Goal: Information Seeking & Learning: Learn about a topic

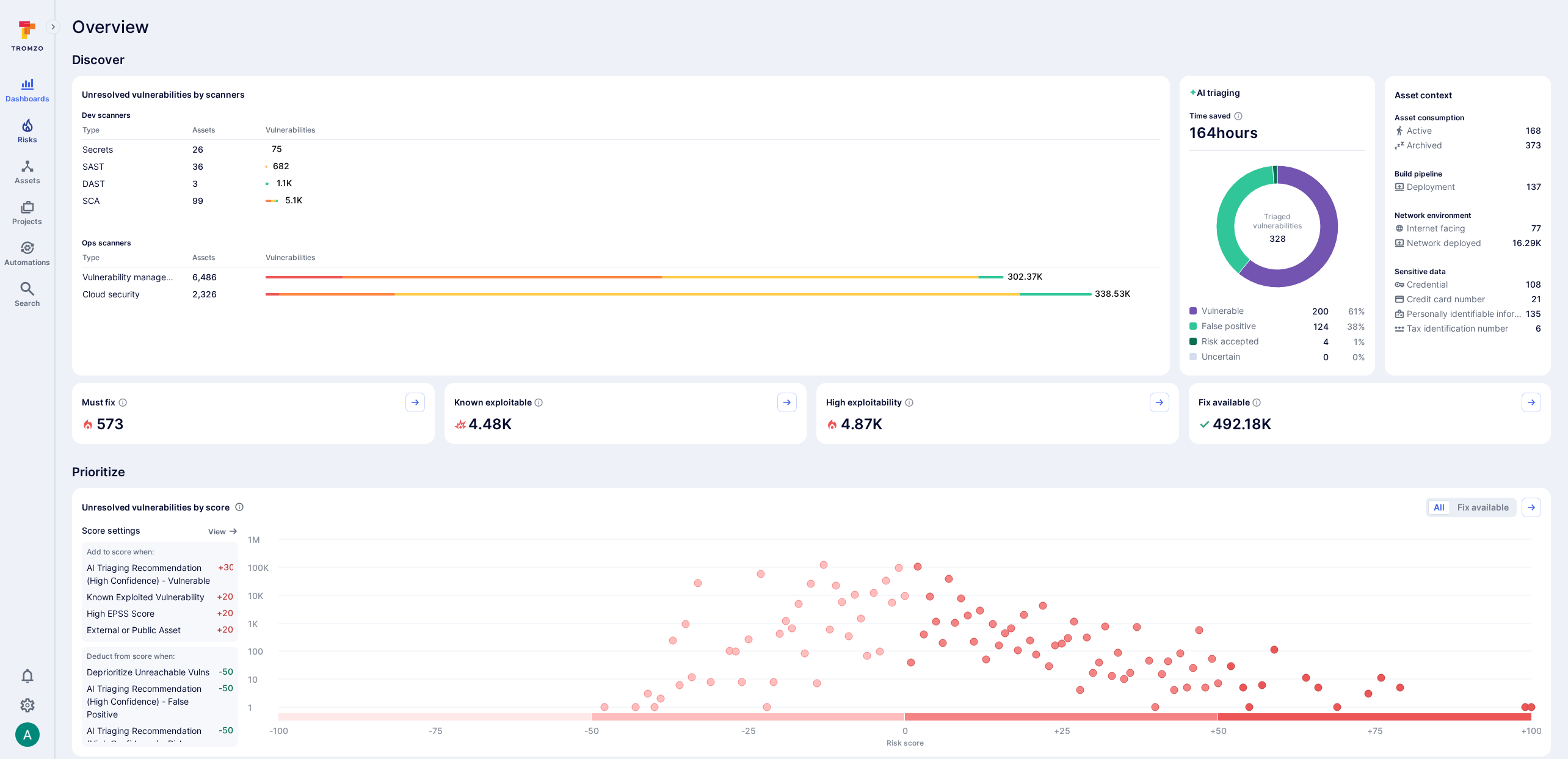
click at [31, 124] on icon "Risks" at bounding box center [27, 125] width 15 height 15
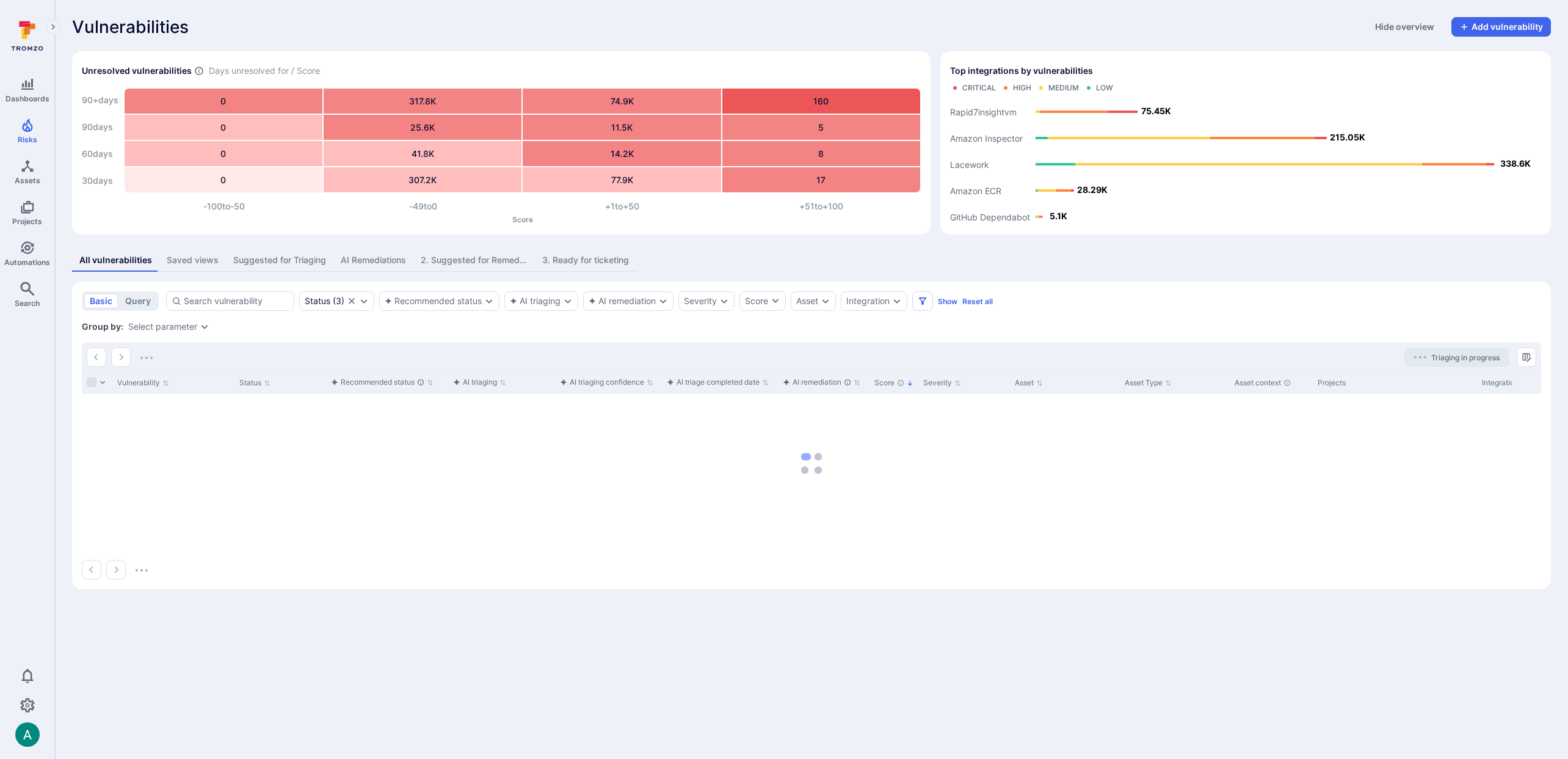
click at [172, 257] on div "Saved views" at bounding box center [193, 259] width 52 height 12
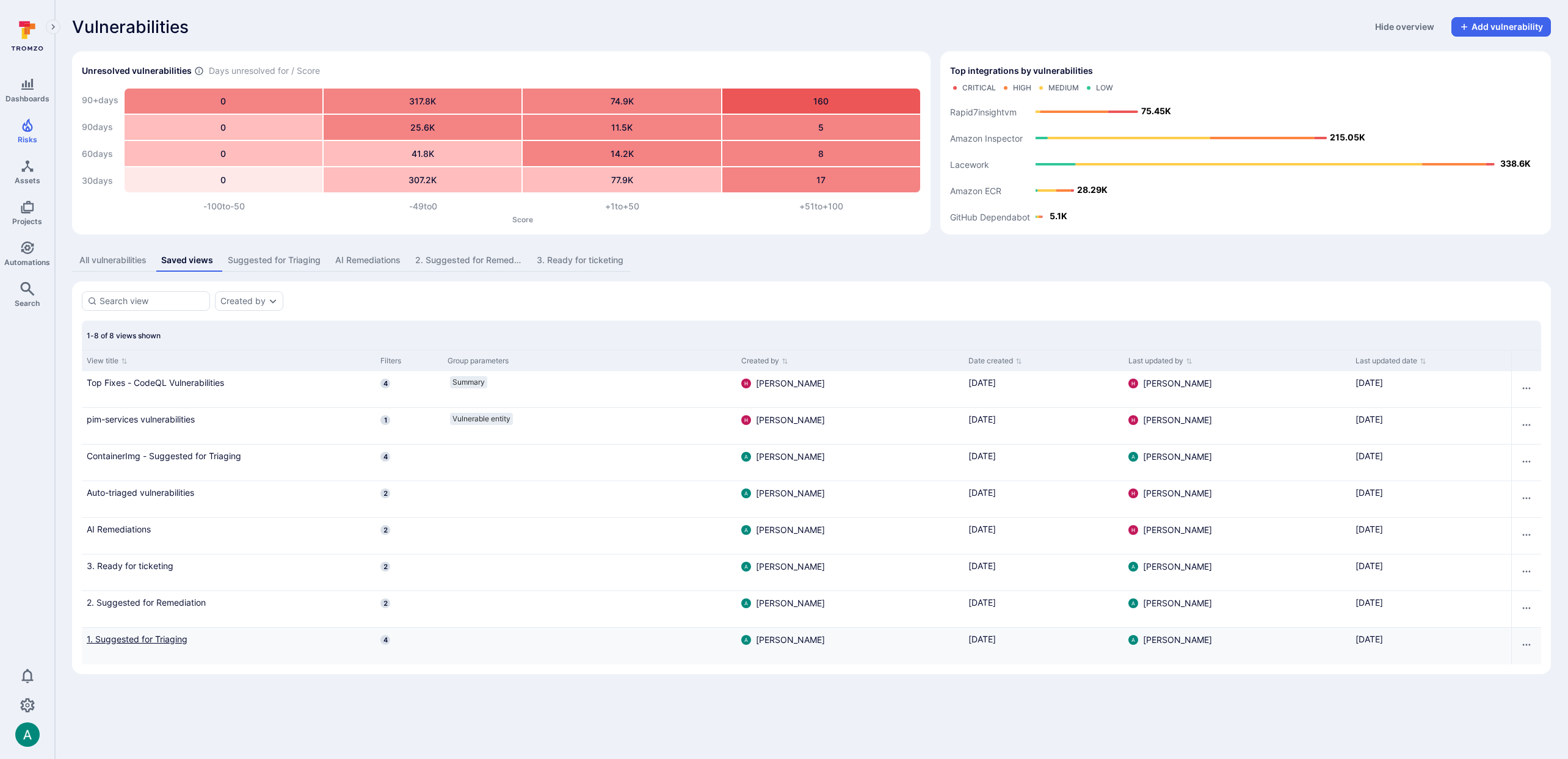
click at [162, 637] on link "1. Suggested for Triaging" at bounding box center [229, 639] width 284 height 13
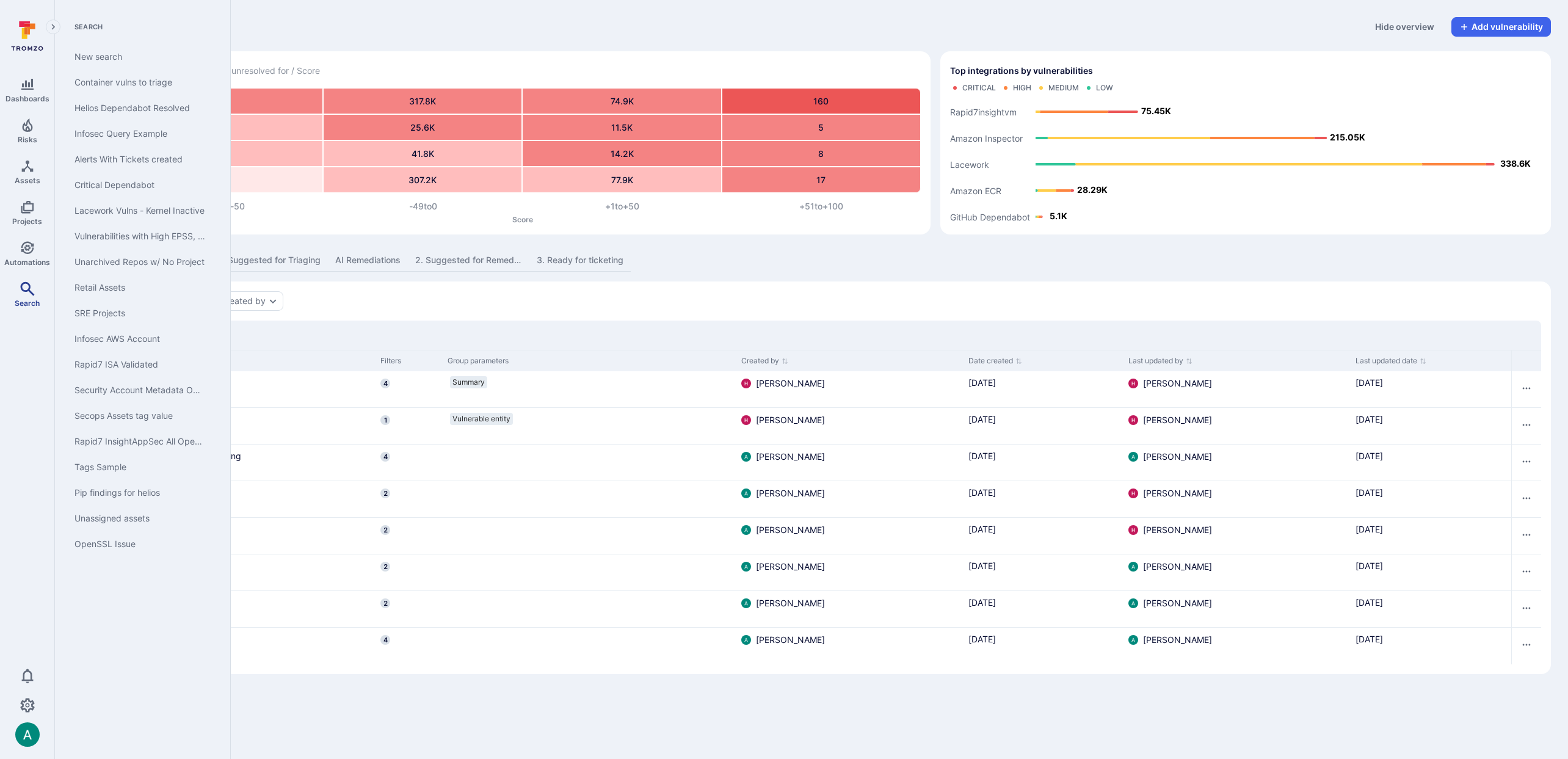
click at [28, 288] on icon "Search" at bounding box center [27, 289] width 14 height 14
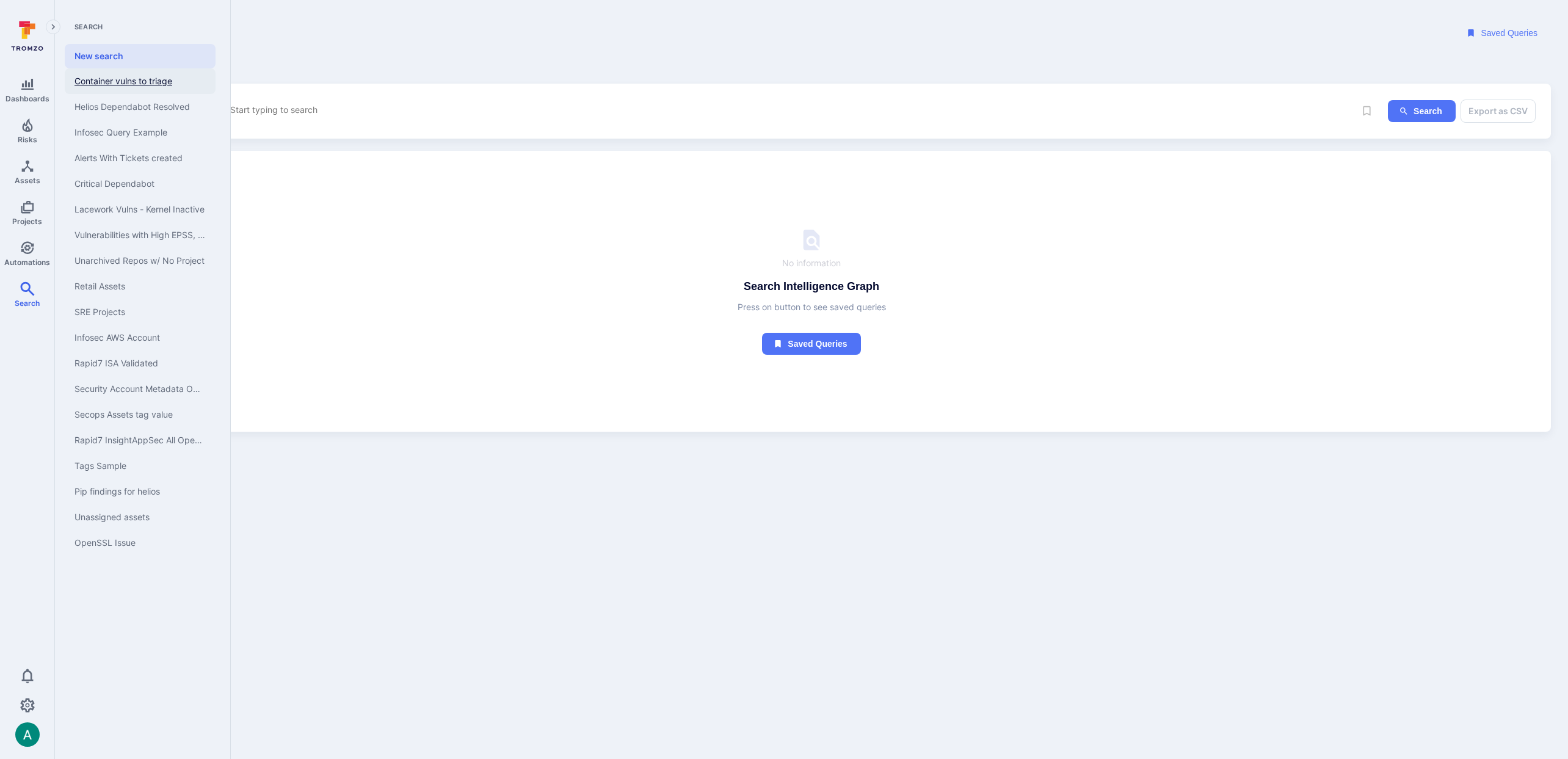
click at [164, 85] on link "Container vulns to triage" at bounding box center [140, 81] width 151 height 25
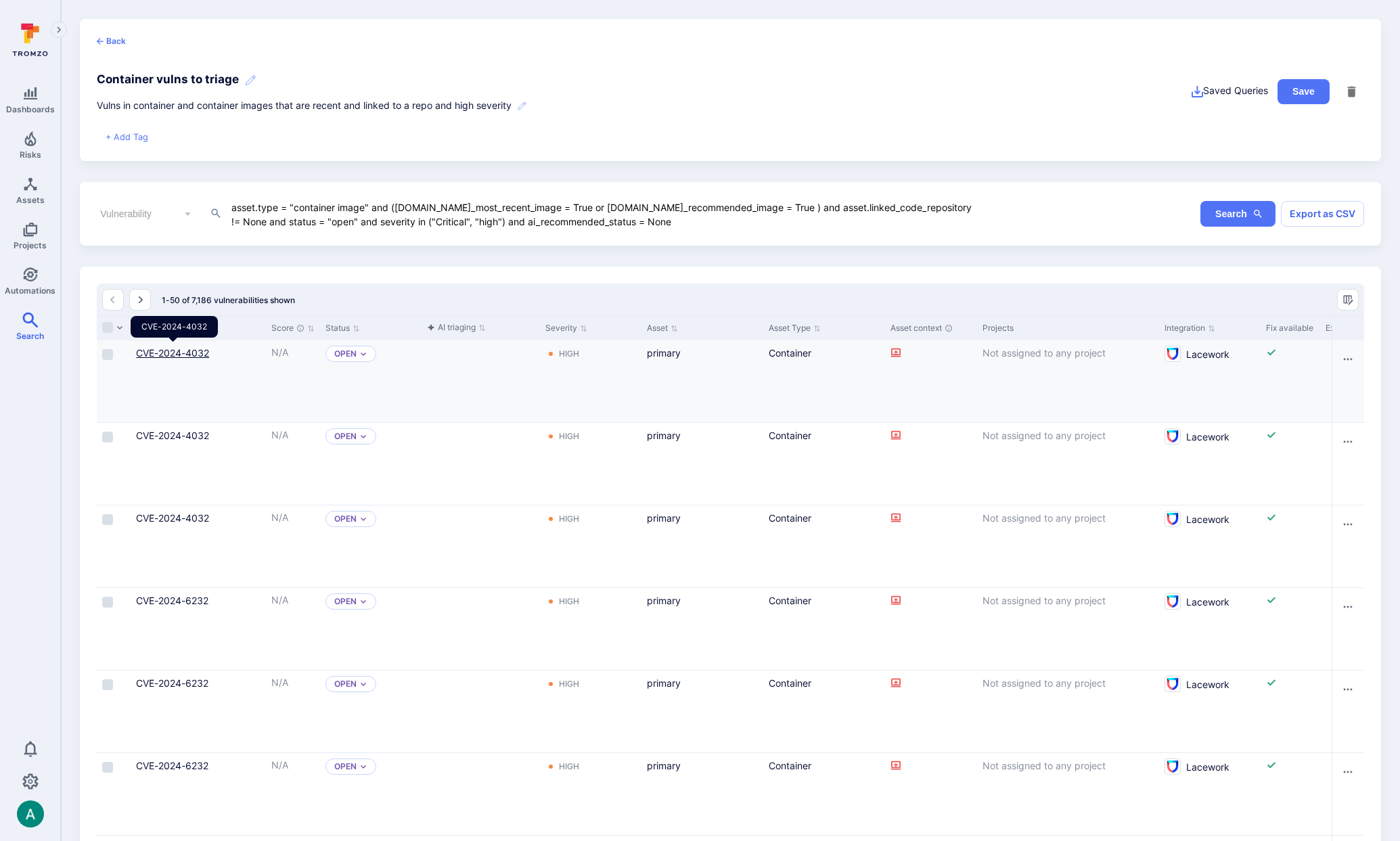
click at [192, 351] on link "CVE-2024-4032" at bounding box center [172, 352] width 73 height 11
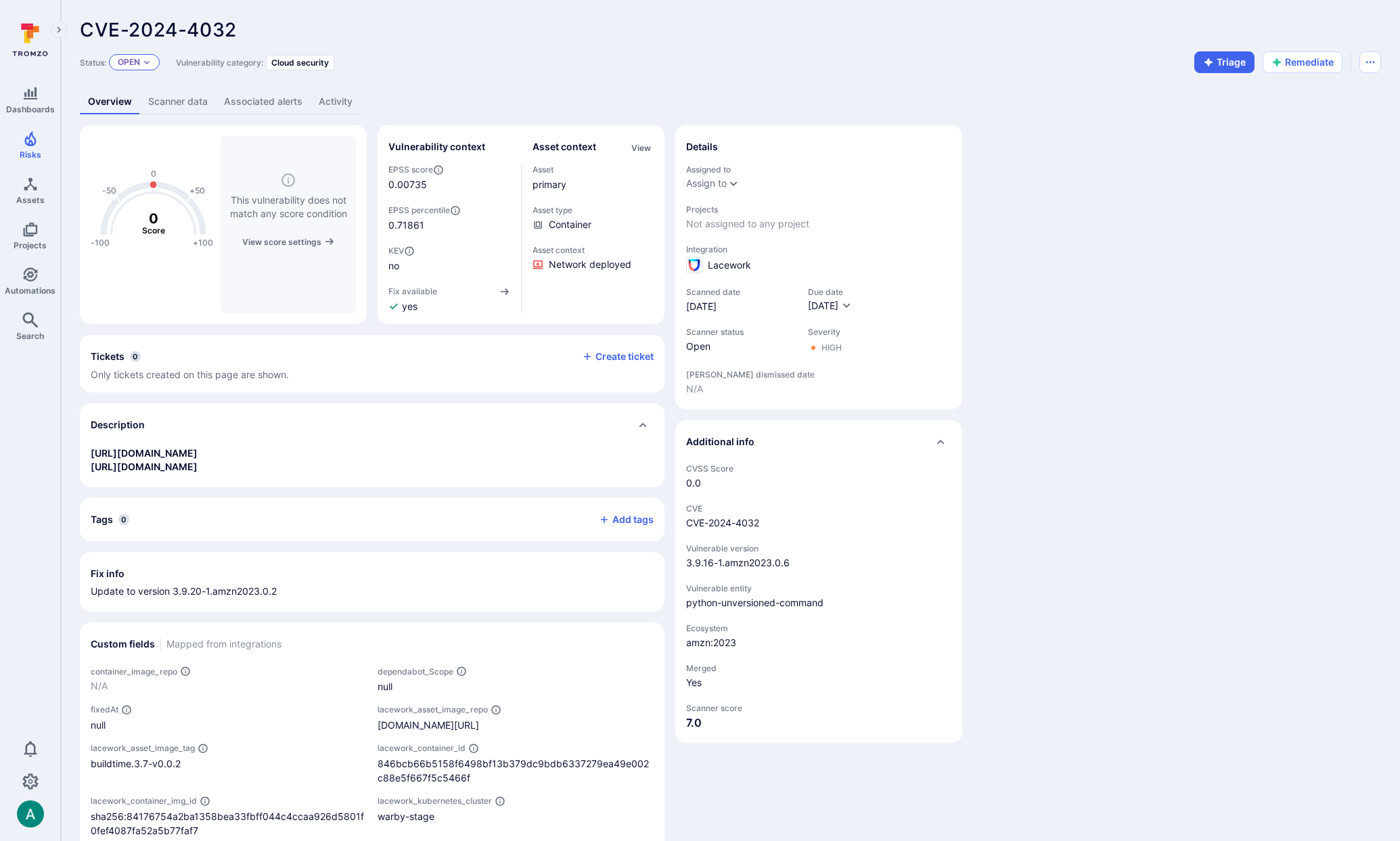
click at [140, 64] on p "Open" at bounding box center [128, 62] width 22 height 11
click at [908, 39] on div "CVE-2024-4032 ... Show more" at bounding box center [633, 30] width 1107 height 22
click at [32, 147] on link "Risks" at bounding box center [30, 145] width 60 height 40
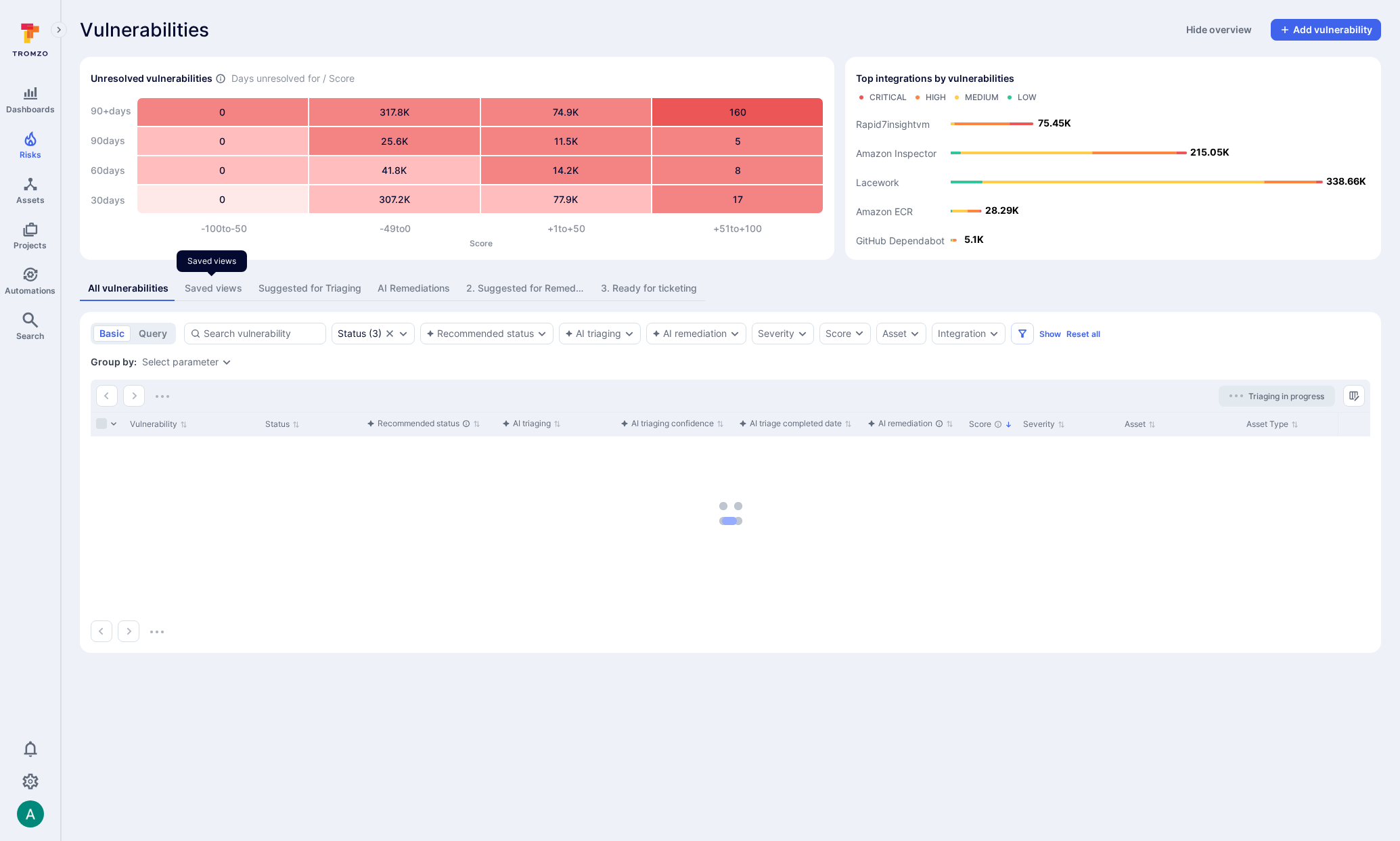
click at [186, 286] on div "Saved views" at bounding box center [214, 287] width 58 height 13
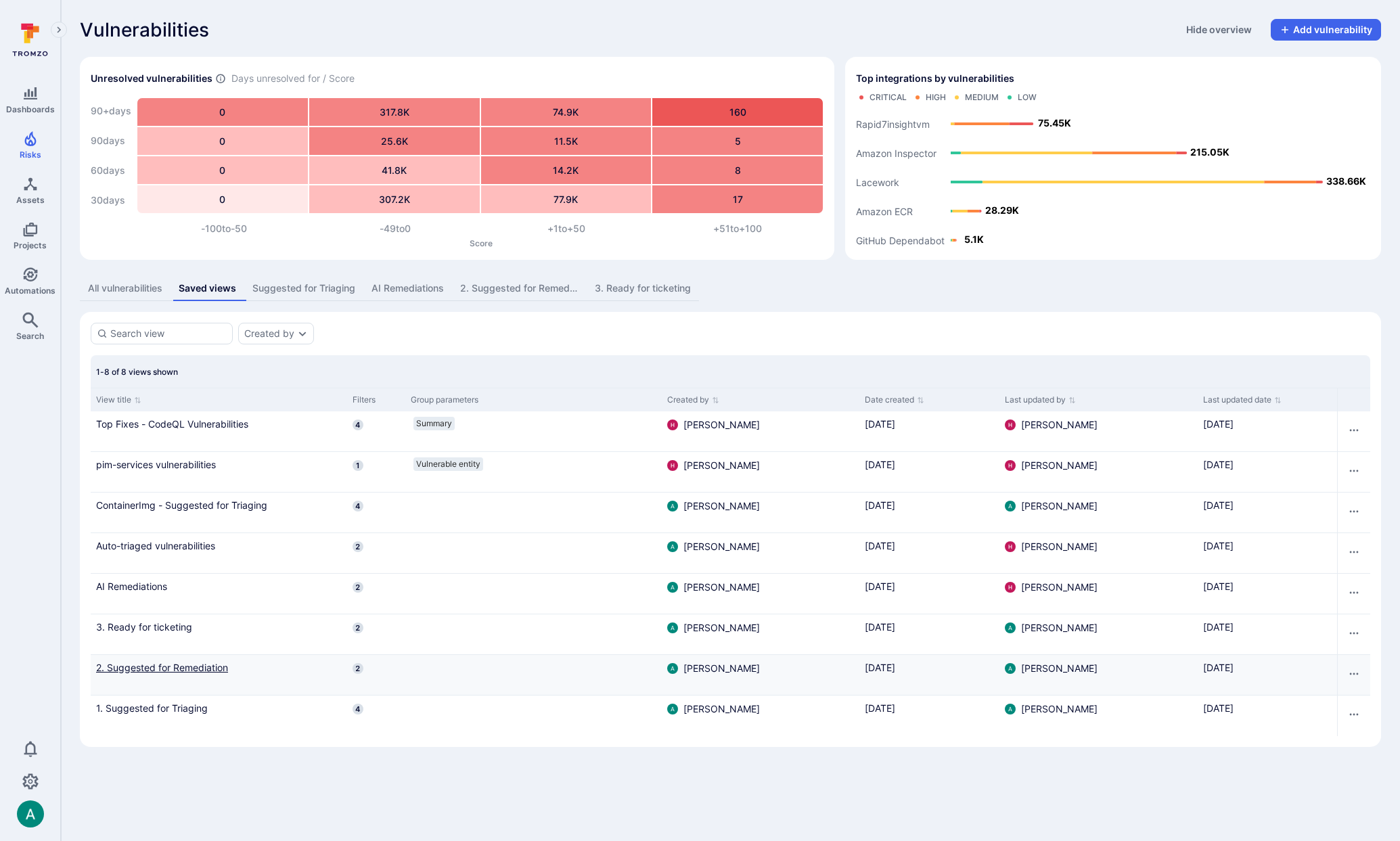
click at [189, 669] on link "2. Suggested for Remediation" at bounding box center [219, 668] width 245 height 14
click at [150, 662] on link "2. Suggested for Remediation" at bounding box center [219, 668] width 245 height 14
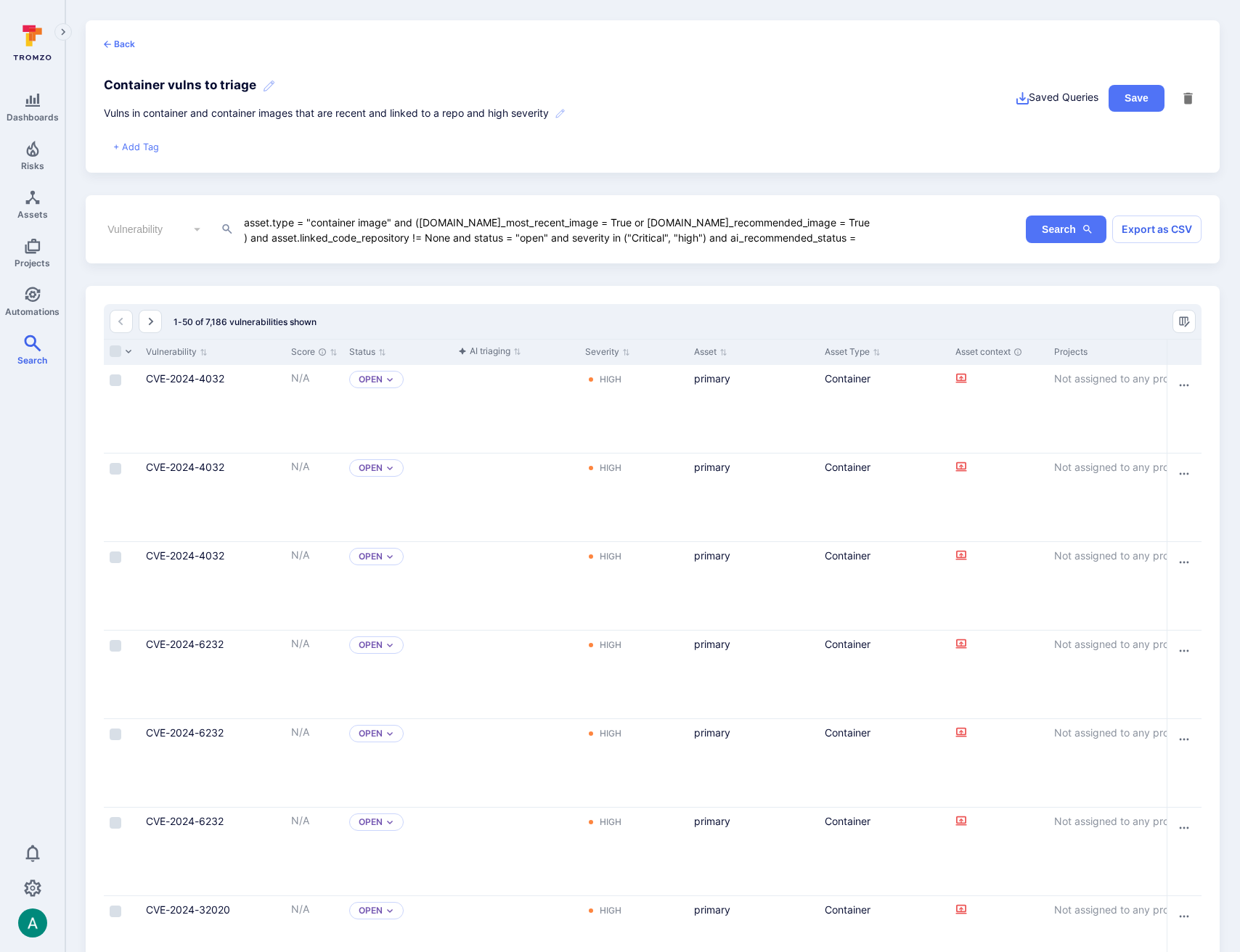
click at [543, 218] on textarea "asset.type = "container image" and ([DOMAIN_NAME]_most_recent_image = True or […" at bounding box center [557, 228] width 629 height 31
drag, startPoint x: 397, startPoint y: 222, endPoint x: 791, endPoint y: 222, distance: 394.0
click at [791, 222] on textarea "asset.type = "container image" and ([DOMAIN_NAME]_most_recent_image = True or […" at bounding box center [557, 228] width 629 height 31
click at [486, 225] on textarea "asset.type = "container image" and ([DOMAIN_NAME]_most_recent_image = True or […" at bounding box center [557, 228] width 629 height 31
click at [574, 219] on textarea "asset.type = "container image" and ([DOMAIN_NAME]_most_recent_image = True or […" at bounding box center [557, 228] width 629 height 31
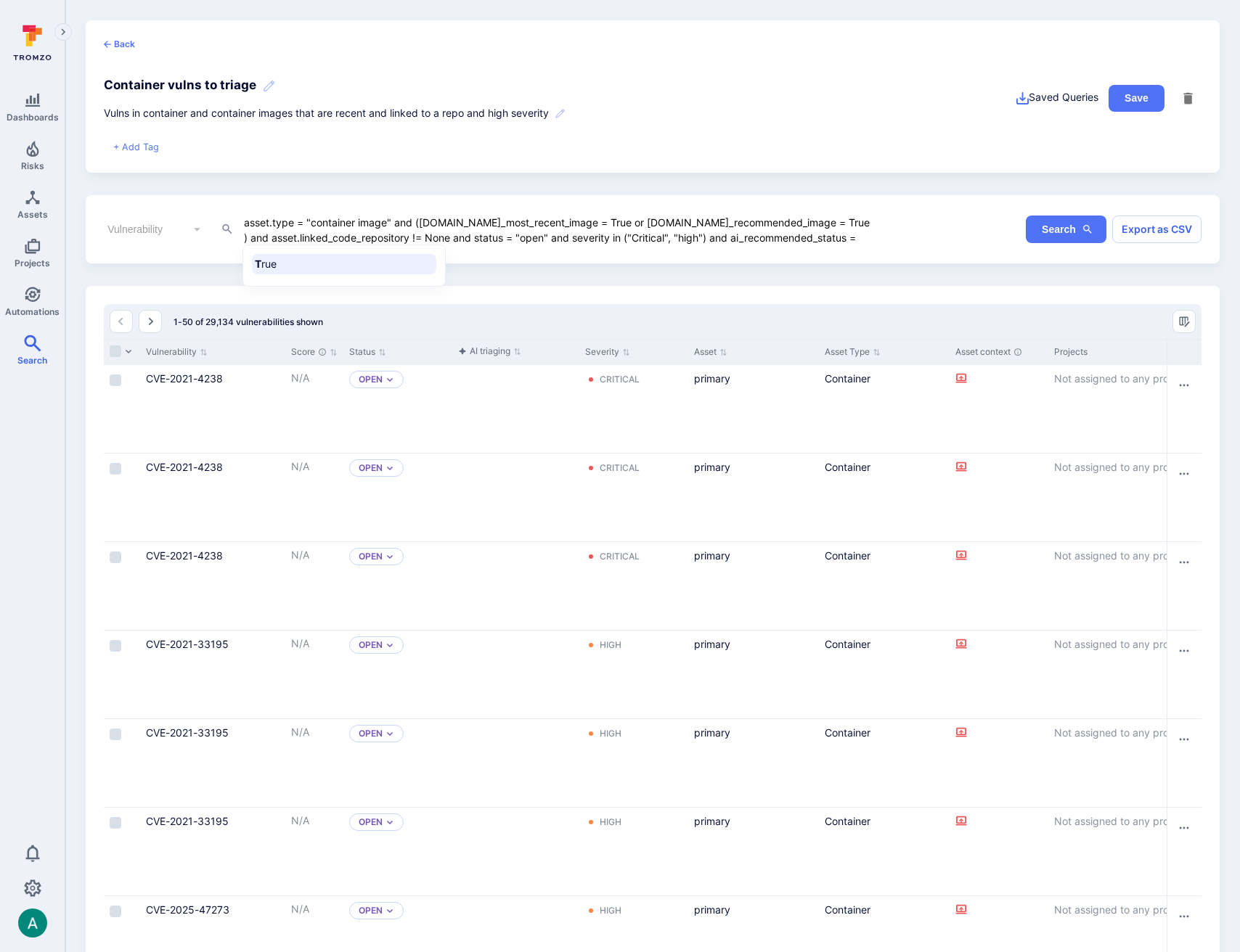
click at [574, 219] on textarea "asset.type = "container image" and ([DOMAIN_NAME]_most_recent_image = True or […" at bounding box center [557, 228] width 629 height 31
click at [738, 234] on textarea "asset.type = "container image" and (asset.is_most_recent_image = False and asse…" at bounding box center [557, 228] width 629 height 31
type textarea "asset.type = "container image" and (asset.is_most_recent_image = False and asse…"
click at [897, 242] on form "Vulnerability ​ asset.type = "container image" and (asset.is_most_recent_image …" at bounding box center [652, 228] width 1098 height 31
click at [878, 232] on form "Vulnerability ​ asset.type = "container image" and (asset.is_most_recent_image …" at bounding box center [652, 228] width 1098 height 31
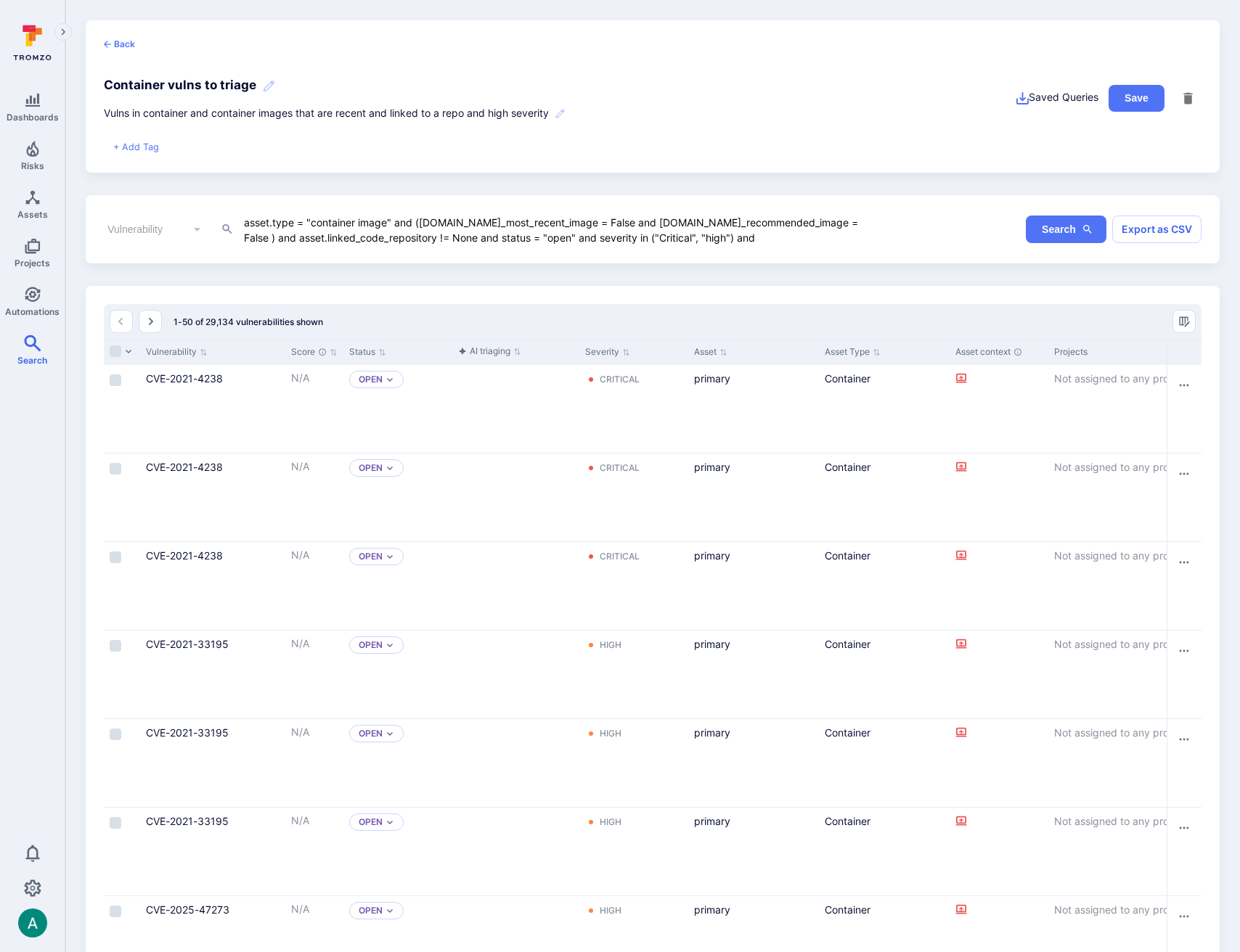
click at [774, 218] on textarea "asset.type = "container image" and (asset.is_most_recent_image = False and asse…" at bounding box center [557, 228] width 629 height 31
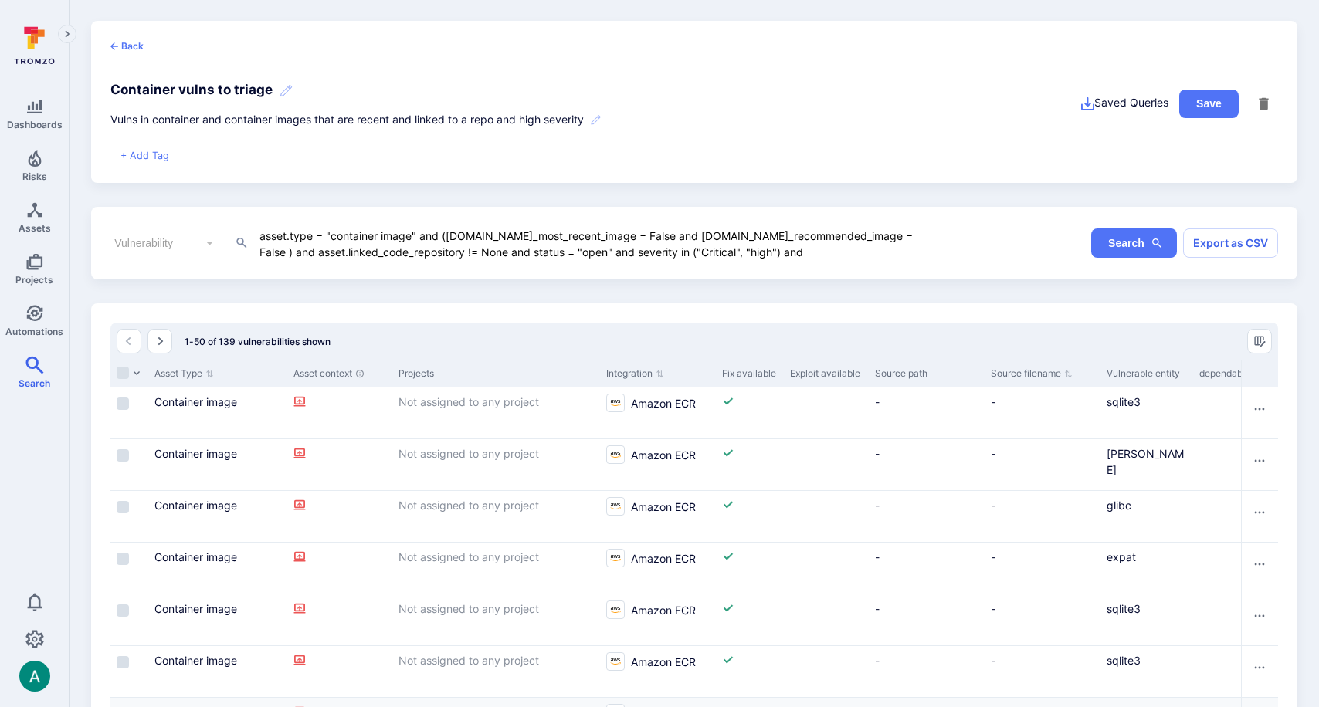
scroll to position [0, 723]
